Goal: Task Accomplishment & Management: Complete application form

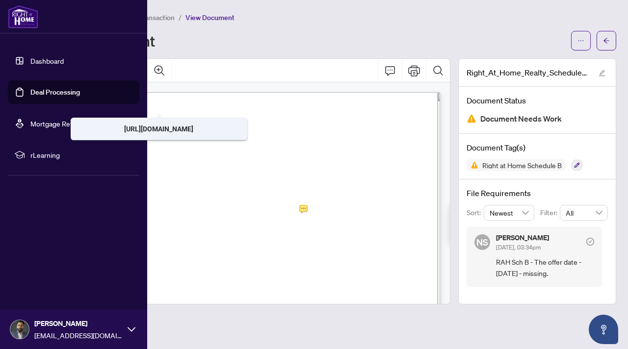
click at [52, 88] on link "Deal Processing" at bounding box center [55, 92] width 50 height 9
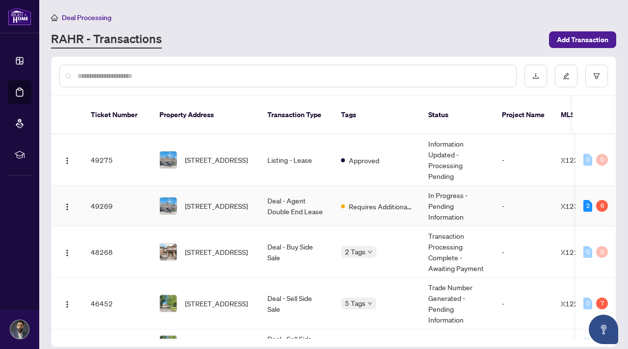
click at [303, 194] on td "Deal - Agent Double End Lease" at bounding box center [297, 206] width 74 height 41
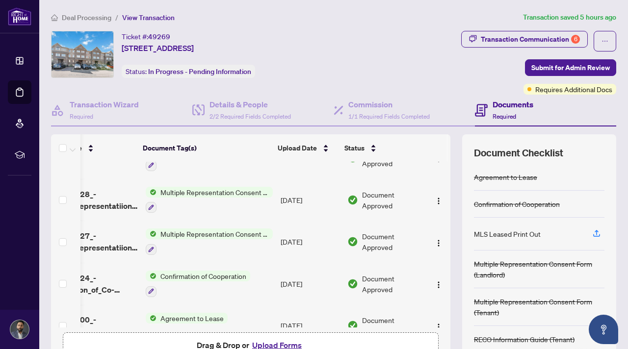
scroll to position [334, 50]
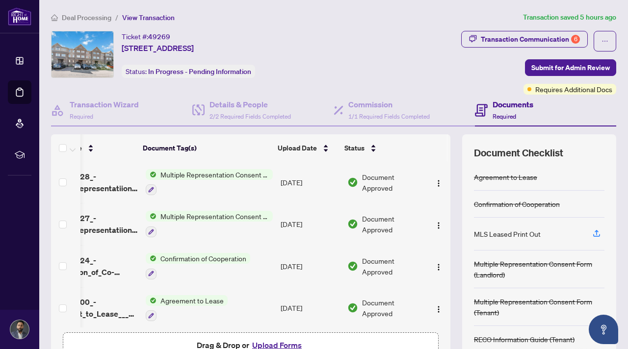
click at [265, 345] on button "Upload Forms" at bounding box center [276, 345] width 55 height 13
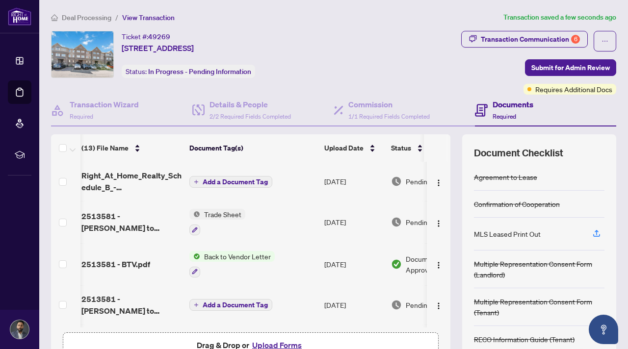
scroll to position [0, 0]
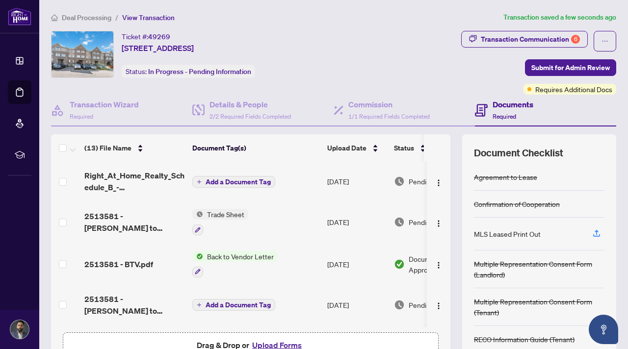
click at [234, 184] on span "Add a Document Tag" at bounding box center [238, 182] width 65 height 7
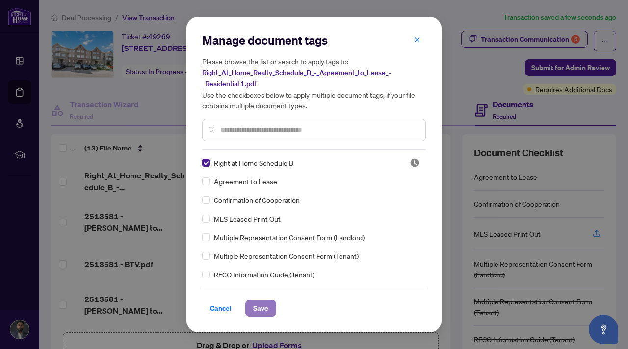
click at [262, 306] on span "Save" at bounding box center [260, 309] width 15 height 16
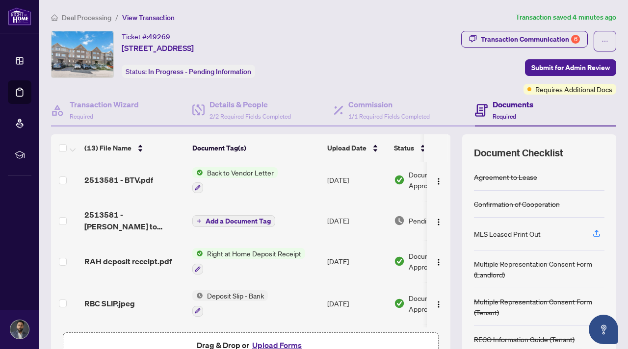
scroll to position [182, 0]
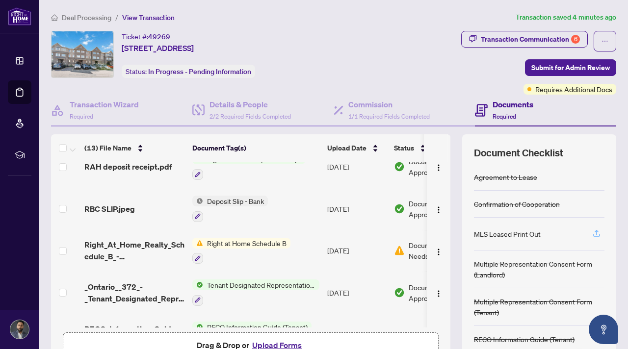
click at [599, 233] on icon "button" at bounding box center [596, 233] width 9 height 9
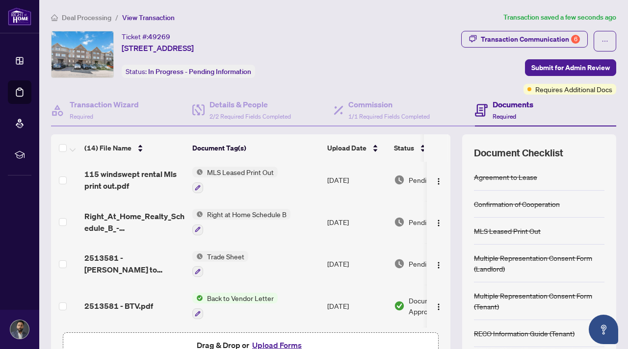
scroll to position [0, 0]
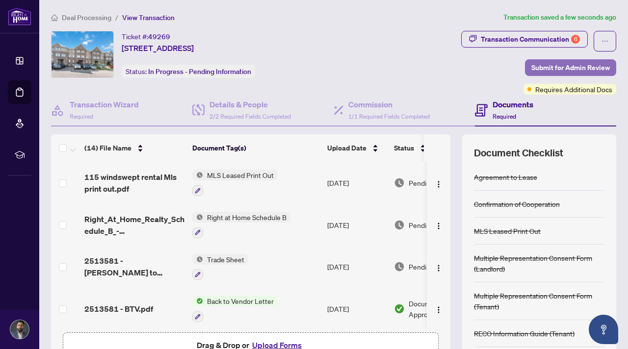
click at [574, 72] on span "Submit for Admin Review" at bounding box center [570, 68] width 78 height 16
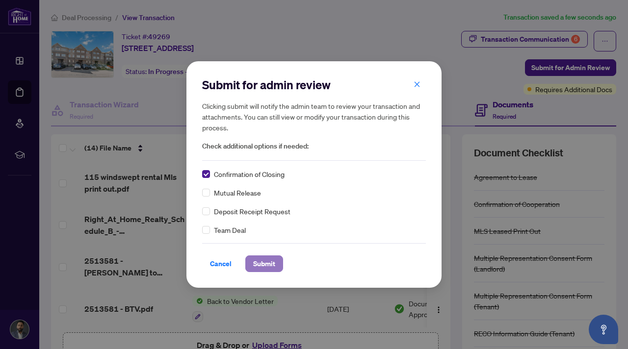
click at [270, 268] on span "Submit" at bounding box center [264, 264] width 22 height 16
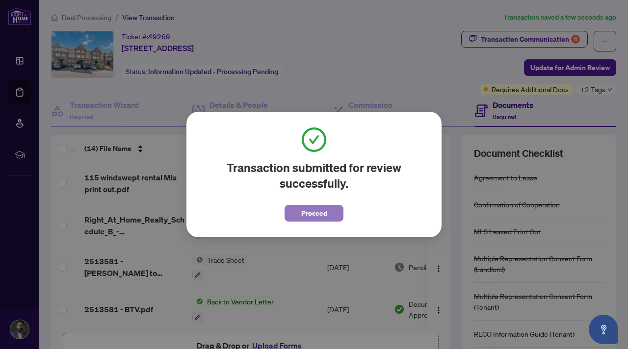
click at [306, 221] on button "Proceed" at bounding box center [314, 213] width 59 height 17
